Goal: Communication & Community: Answer question/provide support

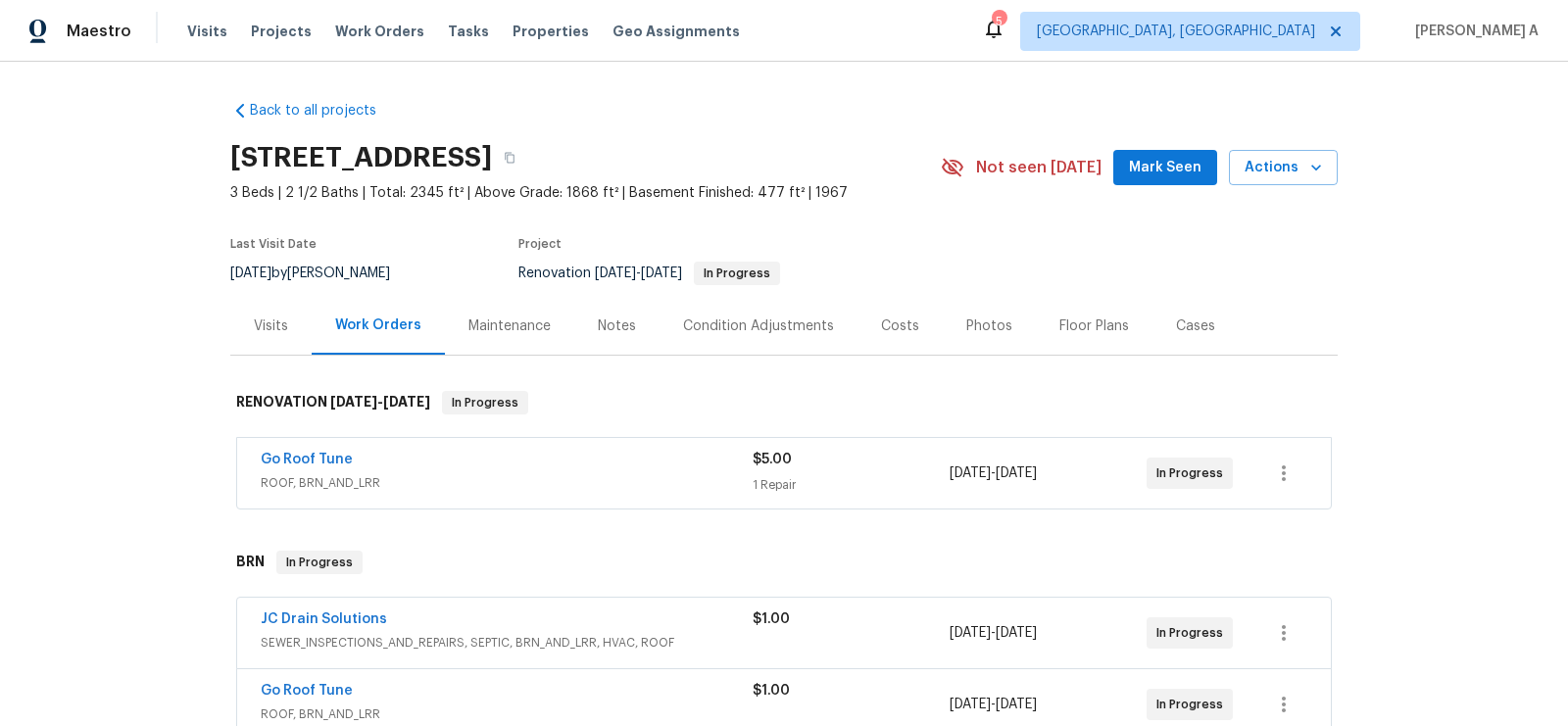
scroll to position [101, 0]
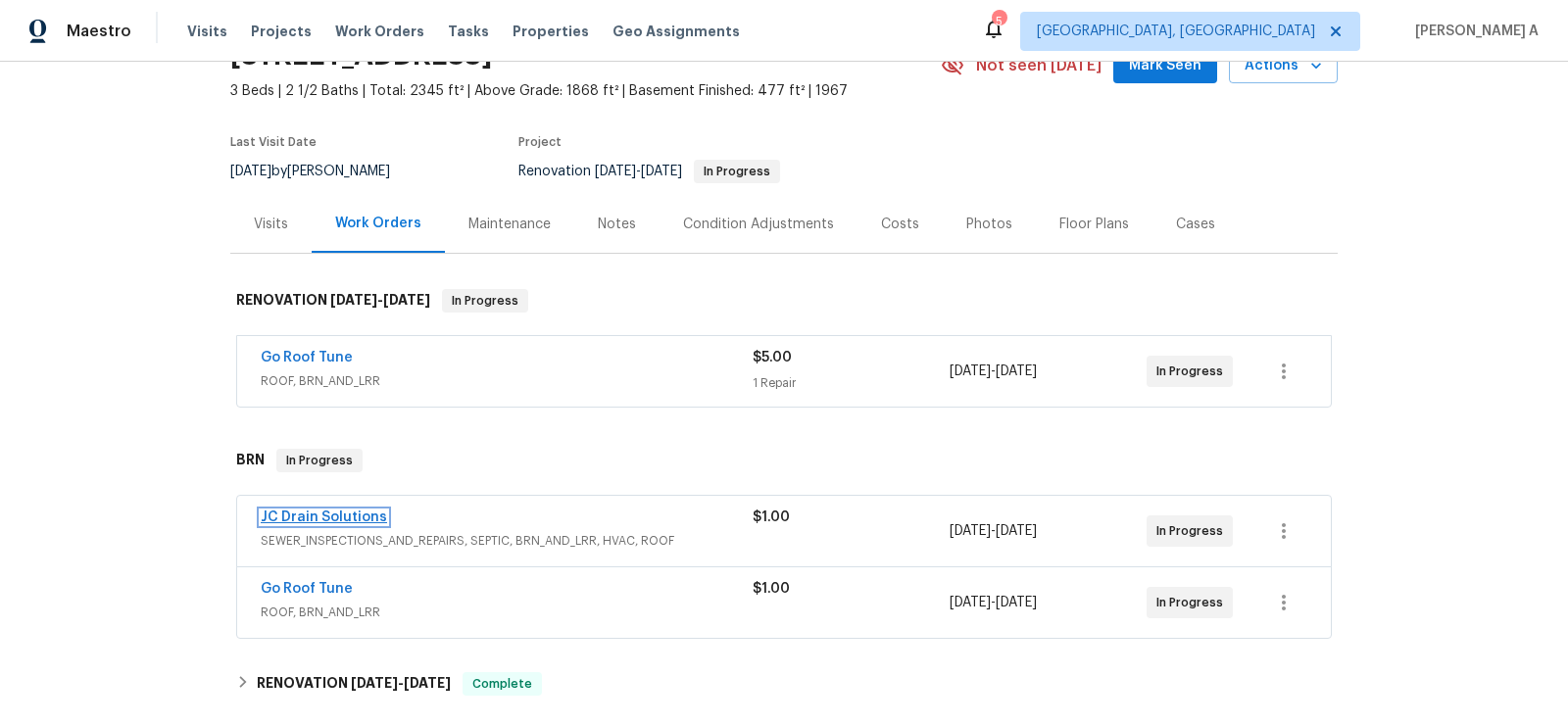
click at [337, 513] on link "JC Drain Solutions" at bounding box center [324, 517] width 126 height 14
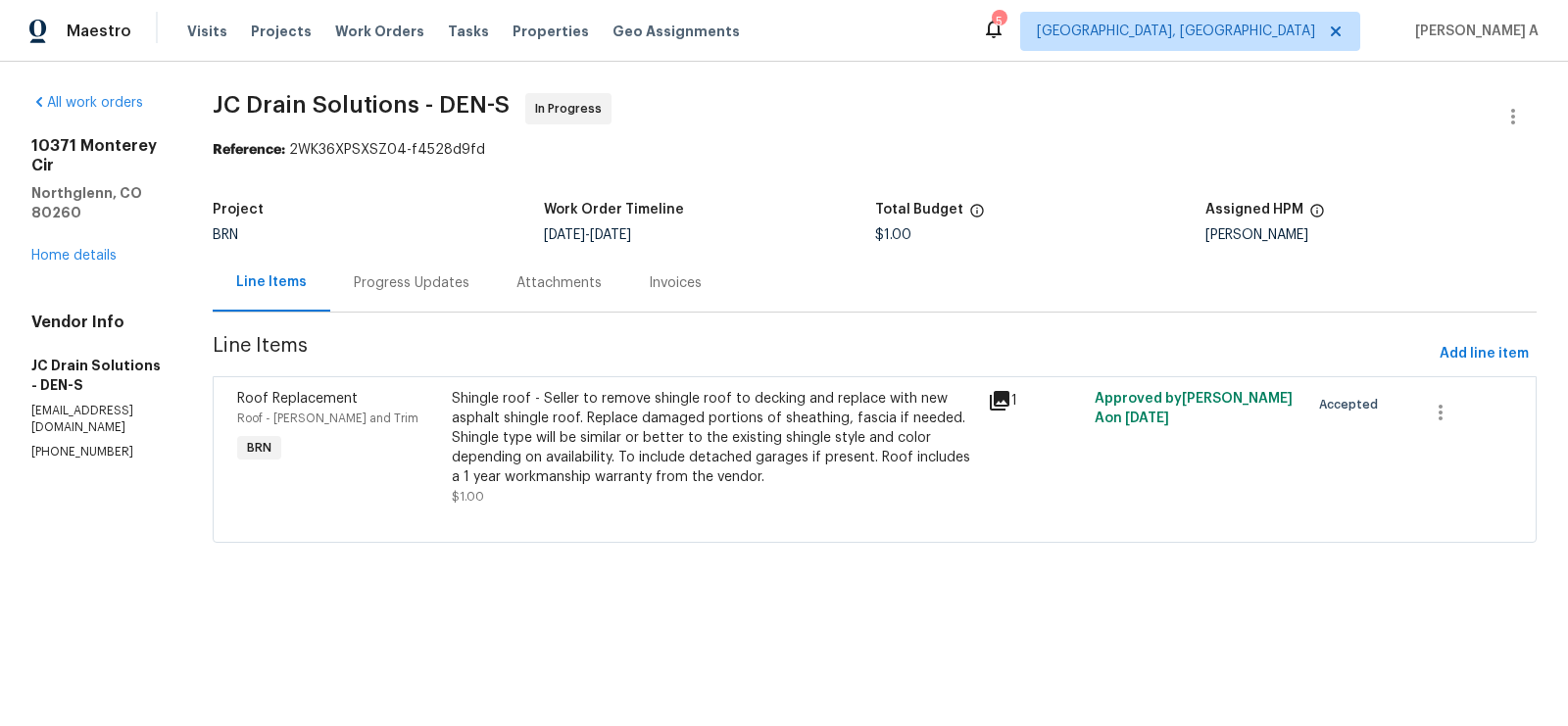
click at [542, 284] on div "Attachments" at bounding box center [559, 283] width 132 height 58
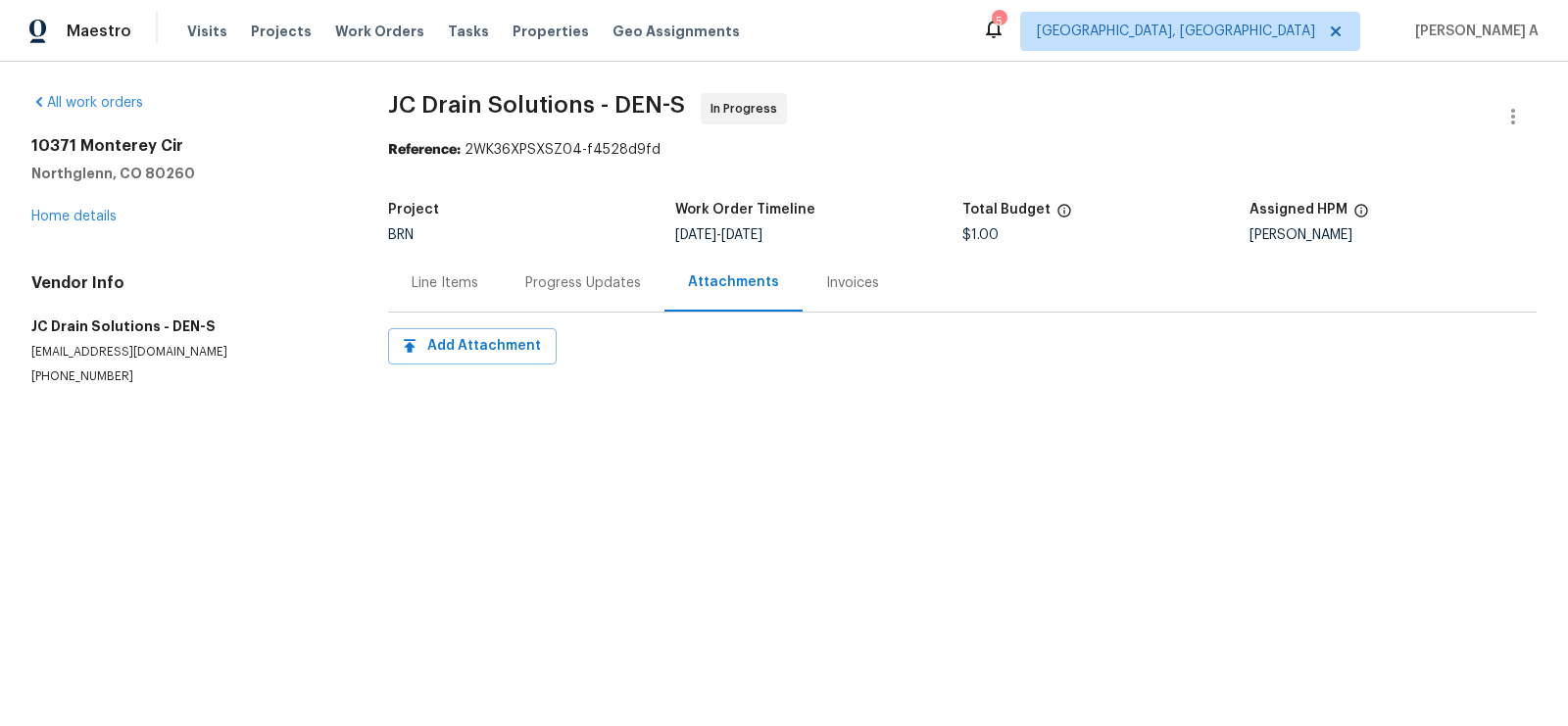
click at [561, 274] on div "Progress Updates" at bounding box center [582, 283] width 115 height 20
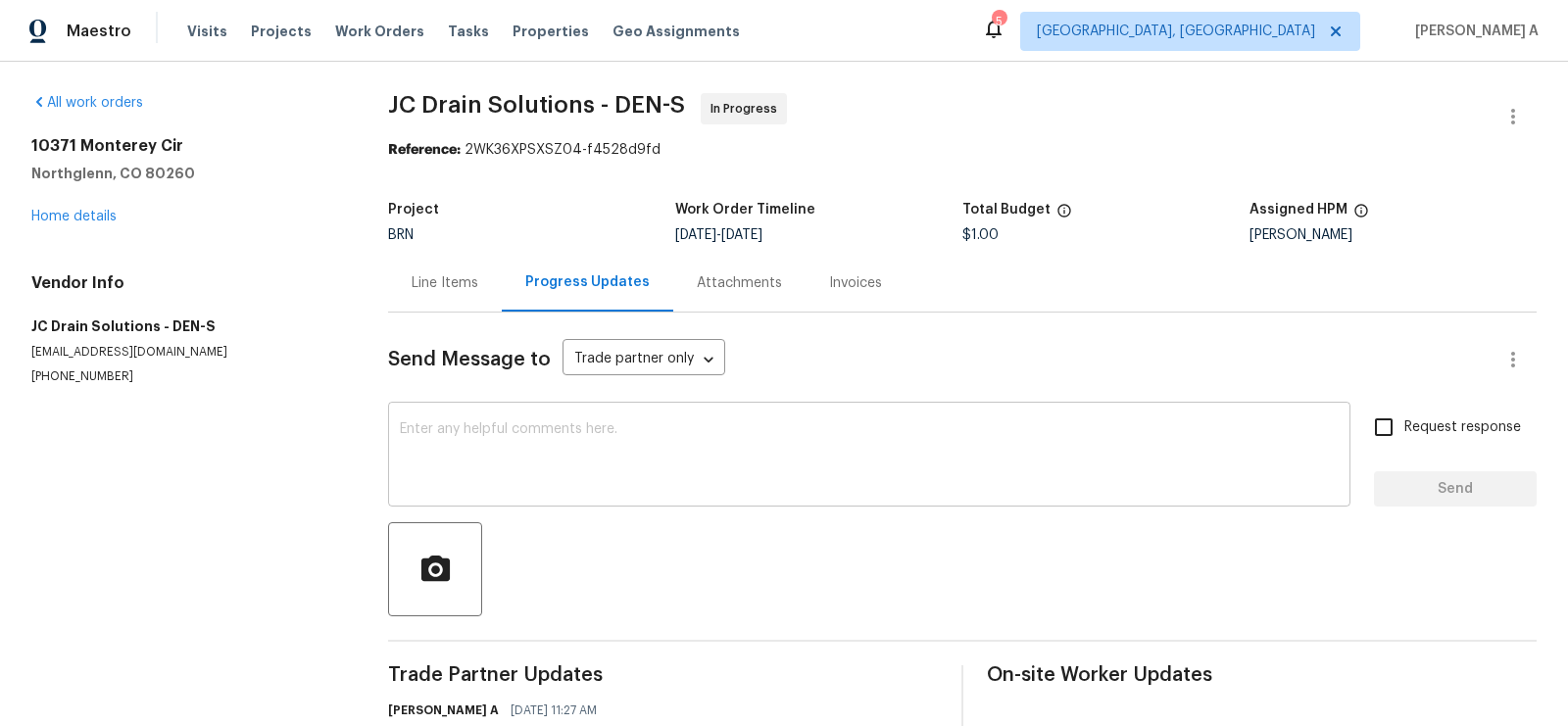
scroll to position [127, 0]
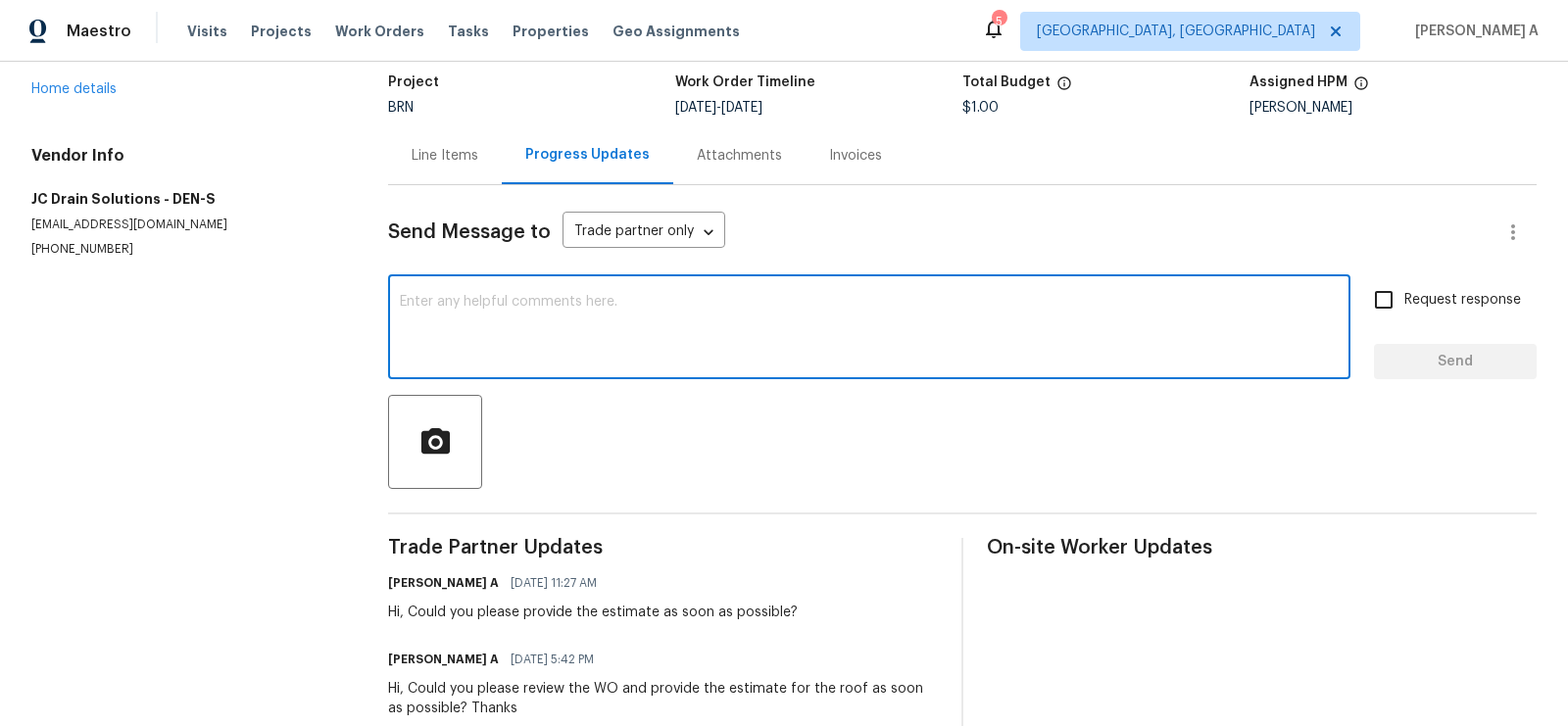
click at [595, 331] on textarea at bounding box center [869, 329] width 939 height 69
type textarea "Please upload the estimate as soon as possible. Ty!"
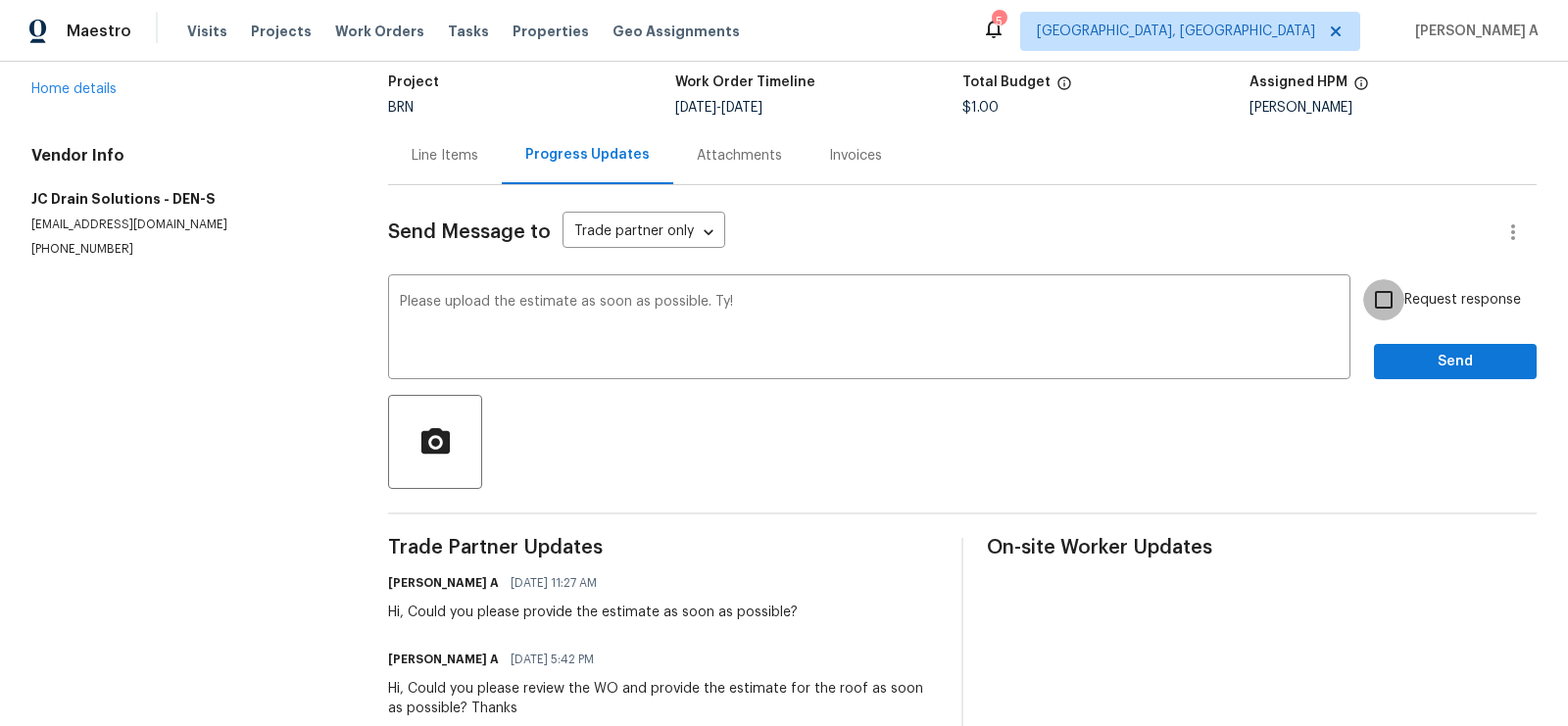
click at [1402, 315] on input "Request response" at bounding box center [1384, 299] width 41 height 41
checkbox input "true"
click at [1447, 361] on span "Send" at bounding box center [1455, 362] width 131 height 25
